Goal: Information Seeking & Learning: Check status

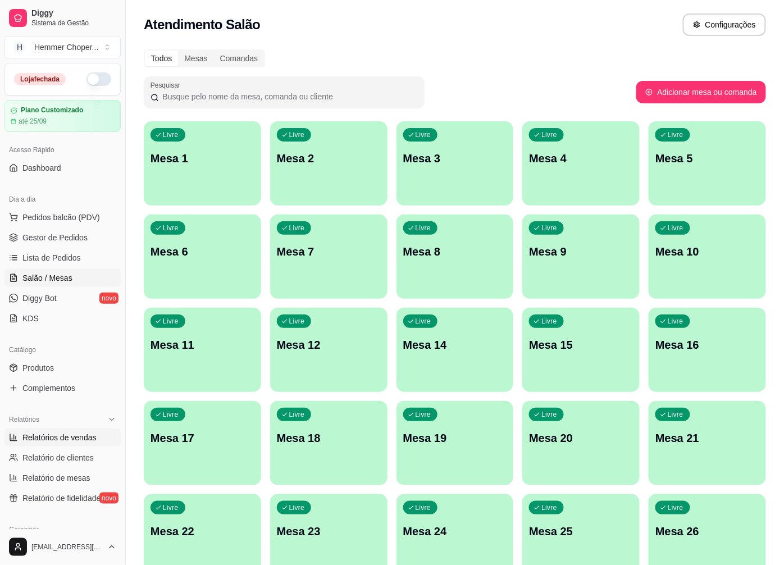
click at [67, 440] on span "Relatórios de vendas" at bounding box center [59, 437] width 74 height 11
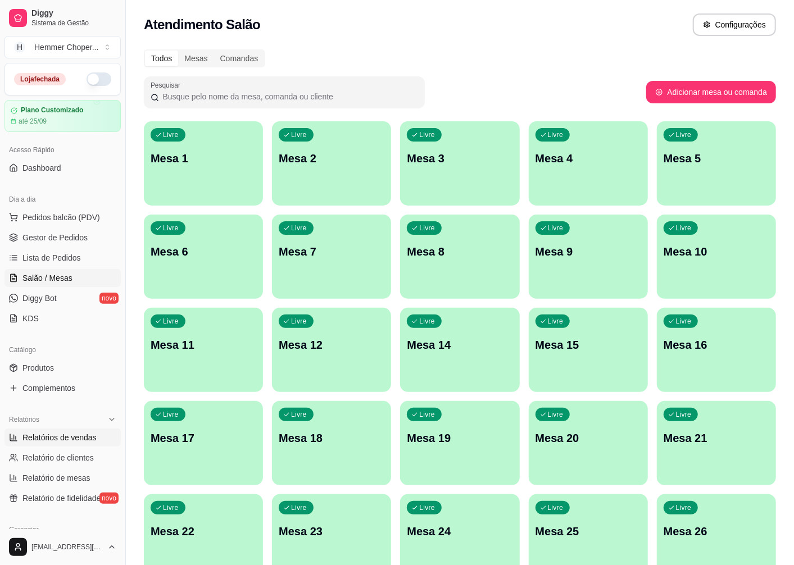
select select "ALL"
select select "0"
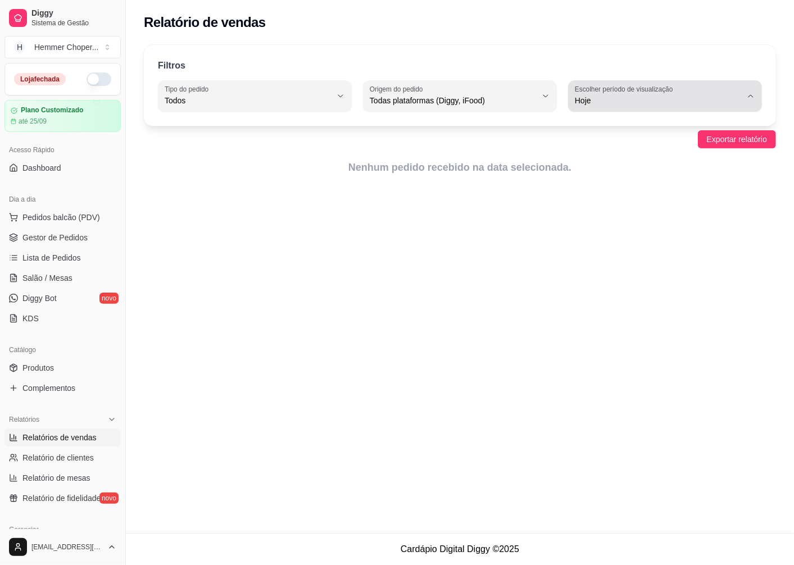
click at [670, 92] on label "Escolher período de visualização" at bounding box center [626, 89] width 102 height 10
click at [688, 165] on span "7 dias" at bounding box center [659, 164] width 158 height 11
type input "7"
select select "7"
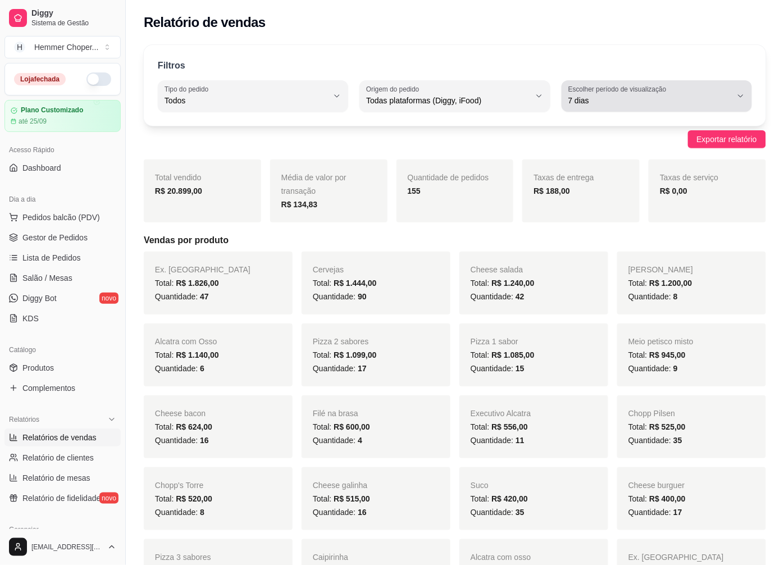
click at [703, 107] on button "Escolher período de visualização 7 dias" at bounding box center [657, 95] width 190 height 31
click at [643, 206] on span "30 dias" at bounding box center [651, 200] width 155 height 11
type input "30"
select select "30"
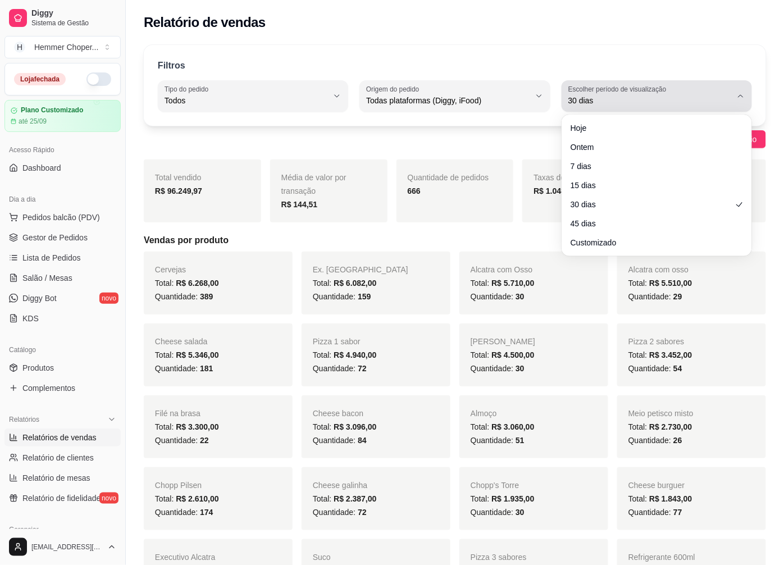
click at [654, 90] on label "Escolher período de visualização" at bounding box center [619, 89] width 102 height 10
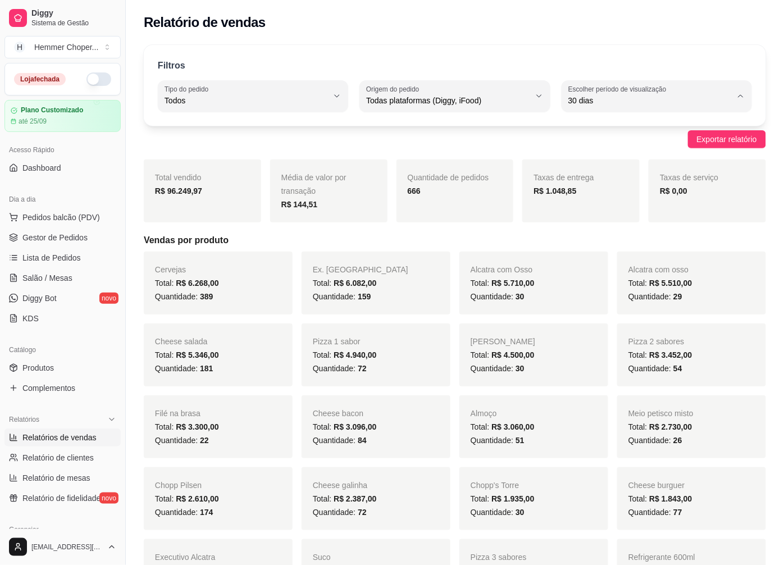
click at [648, 224] on span "45 dias" at bounding box center [651, 219] width 155 height 11
type input "45"
select select "45"
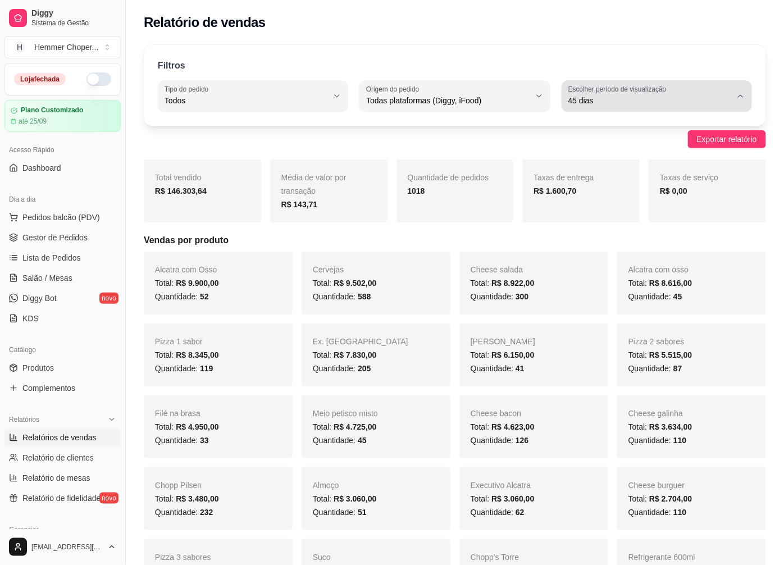
click at [625, 103] on span "45 dias" at bounding box center [649, 100] width 163 height 11
click at [616, 134] on li "Hoje" at bounding box center [657, 127] width 175 height 17
type input "0"
select select "0"
